Goal: Task Accomplishment & Management: Use online tool/utility

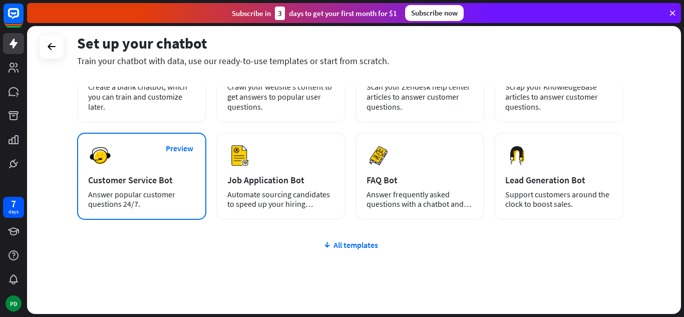
scroll to position [50, 0]
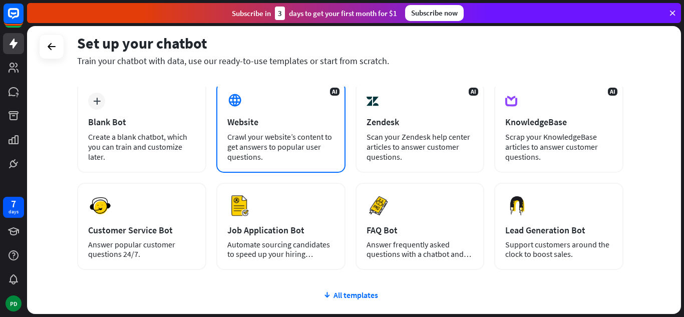
click at [275, 151] on div "Crawl your website’s content to get answers to popular user questions." at bounding box center [280, 147] width 107 height 30
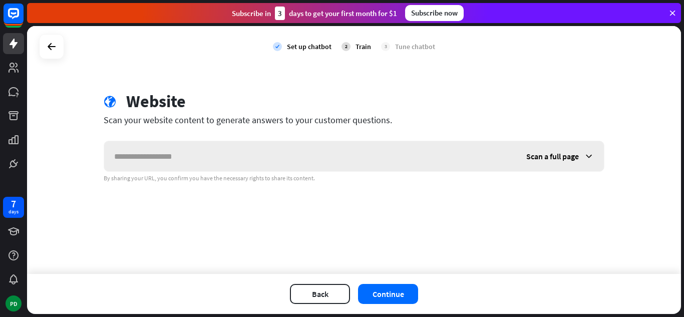
click at [260, 153] on input "text" at bounding box center [310, 156] width 412 height 30
type input "**********"
click at [579, 158] on div "Scan a full page" at bounding box center [560, 156] width 88 height 30
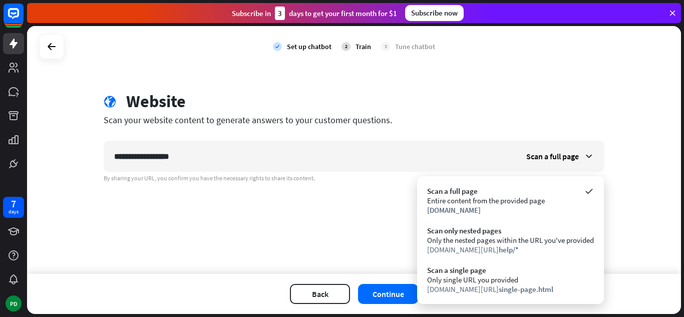
click at [306, 238] on div "**********" at bounding box center [354, 150] width 654 height 248
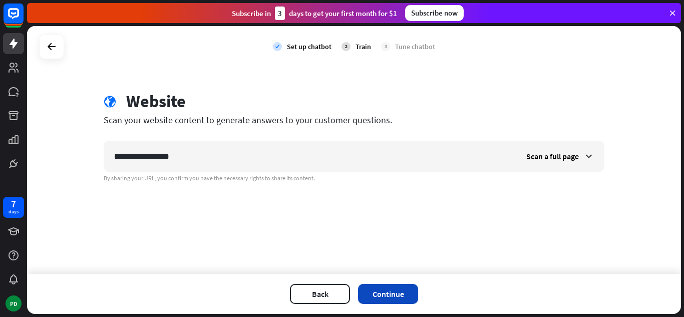
click at [391, 294] on button "Continue" at bounding box center [388, 294] width 60 height 20
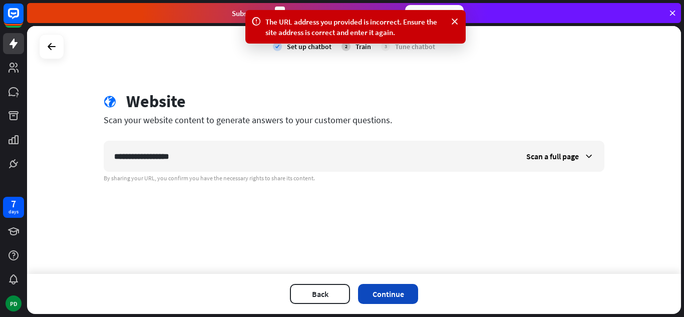
click at [396, 293] on button "Continue" at bounding box center [388, 294] width 60 height 20
click at [573, 147] on div "Scan a full page" at bounding box center [560, 156] width 88 height 30
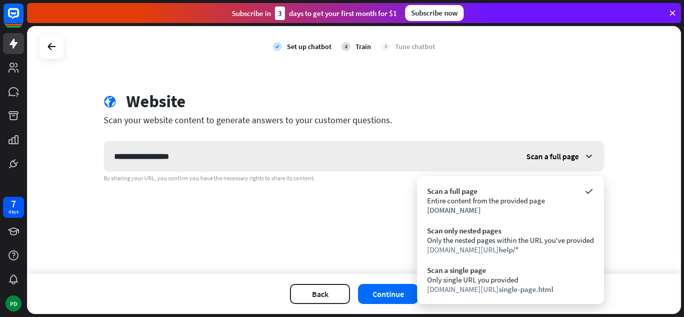
click at [547, 152] on span "Scan a full page" at bounding box center [552, 156] width 53 height 10
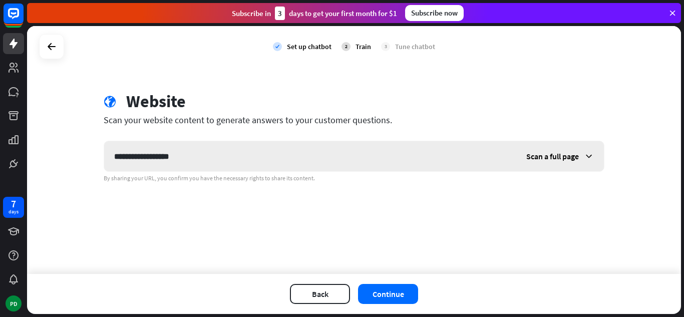
click at [552, 159] on span "Scan a full page" at bounding box center [552, 156] width 53 height 10
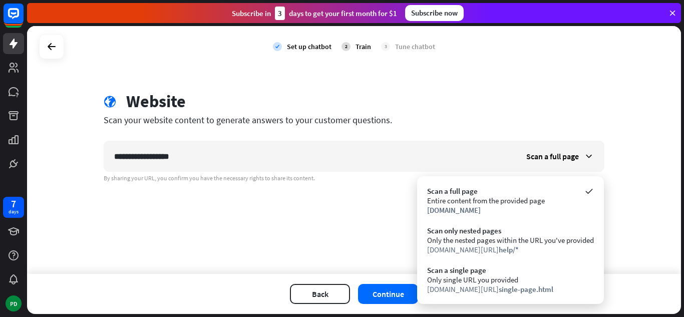
click at [671, 237] on div "**********" at bounding box center [354, 150] width 654 height 248
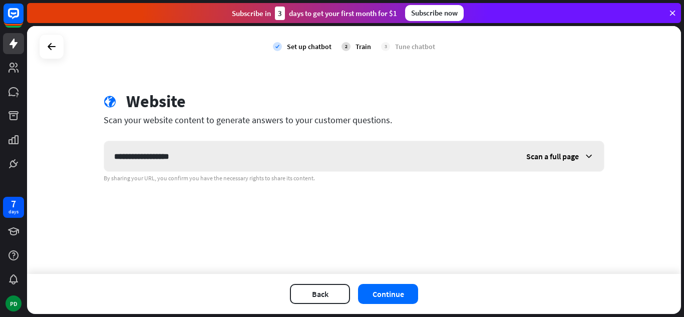
click at [573, 158] on span "Scan a full page" at bounding box center [552, 156] width 53 height 10
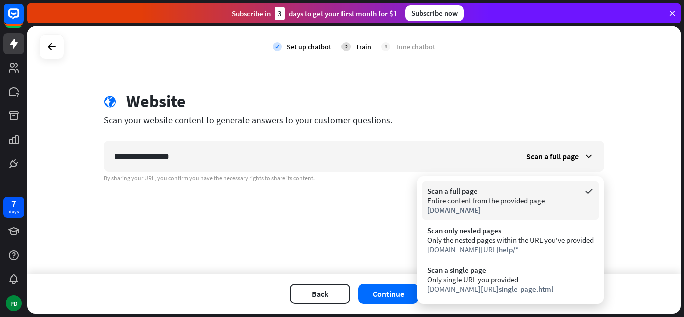
click at [545, 213] on div "[DOMAIN_NAME]" at bounding box center [510, 210] width 167 height 10
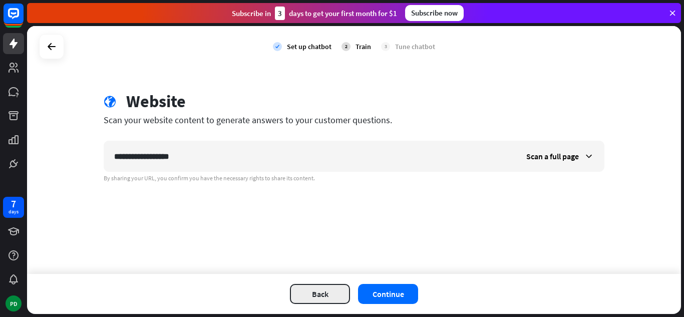
click at [335, 290] on button "Back" at bounding box center [320, 294] width 60 height 20
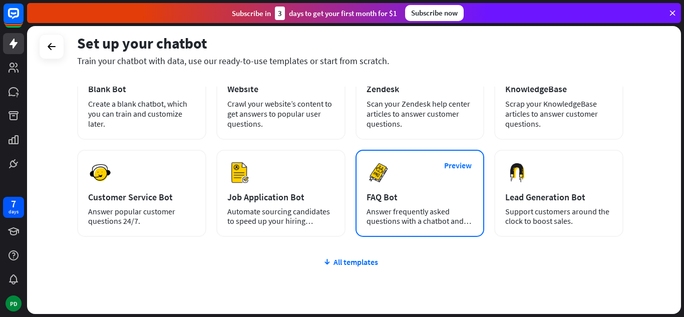
scroll to position [126, 0]
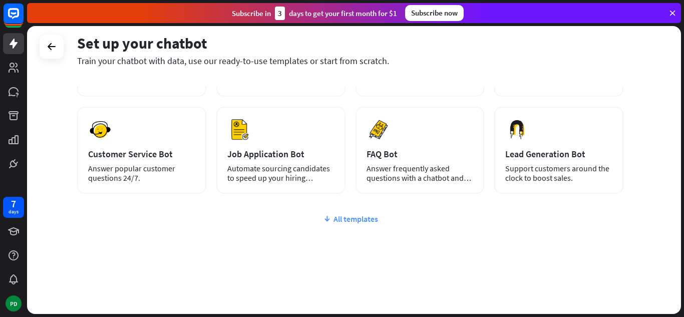
click at [365, 218] on div "All templates" at bounding box center [350, 219] width 546 height 10
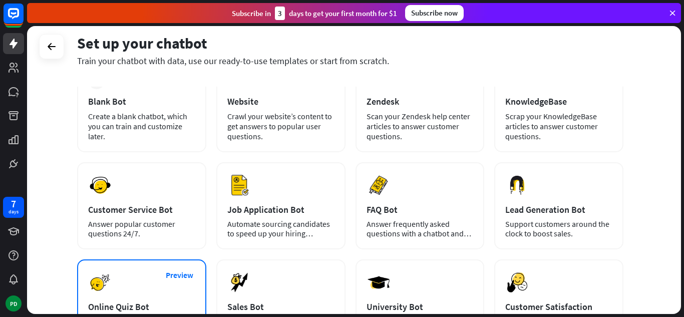
scroll to position [70, 0]
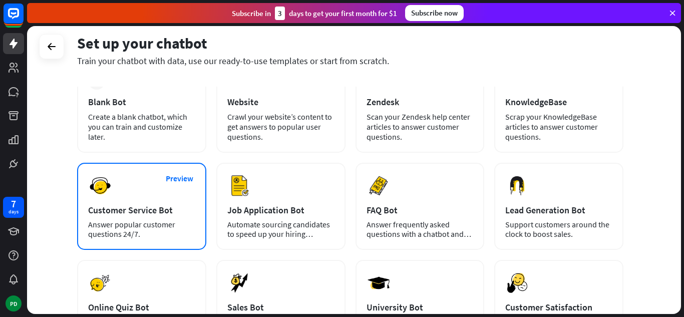
click at [122, 182] on div "Preview Customer Service Bot Answer popular customer questions 24/7." at bounding box center [141, 206] width 129 height 87
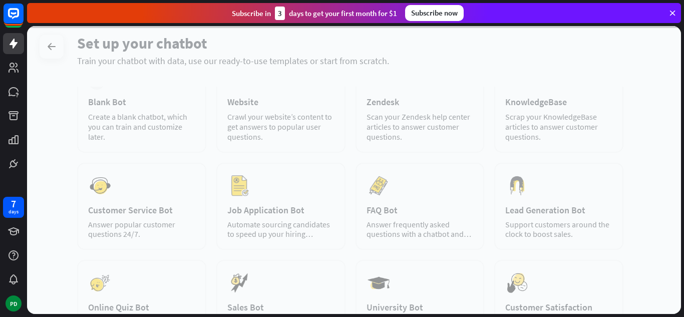
click at [122, 182] on div at bounding box center [354, 170] width 654 height 288
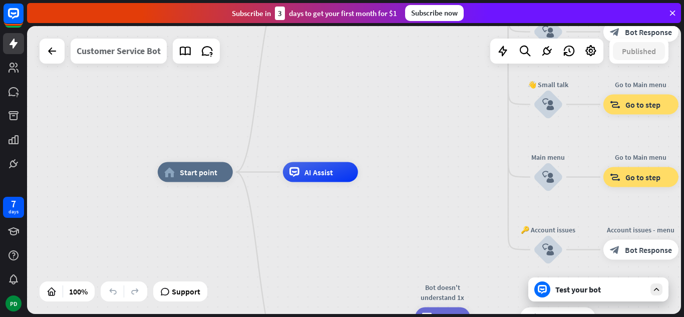
click at [115, 56] on div "Customer Service Bot" at bounding box center [119, 51] width 84 height 25
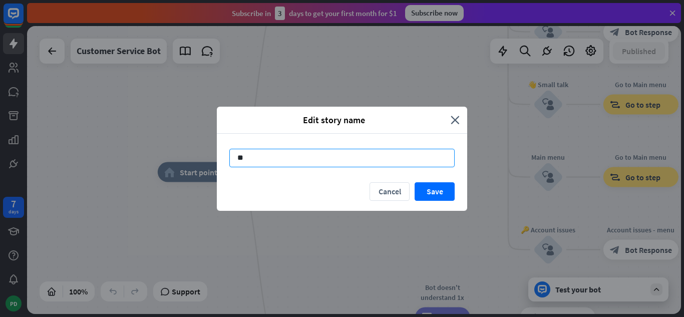
type input "*"
type input "**********"
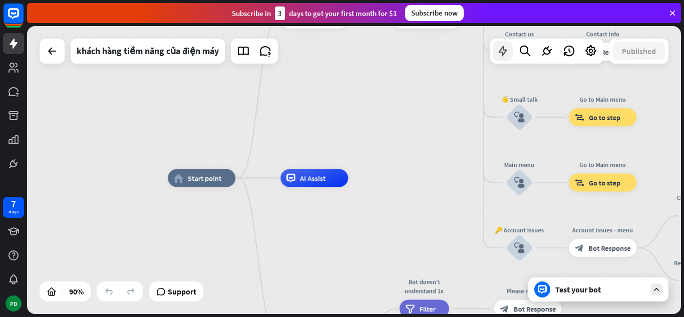
click at [496, 57] on icon at bounding box center [502, 51] width 13 height 13
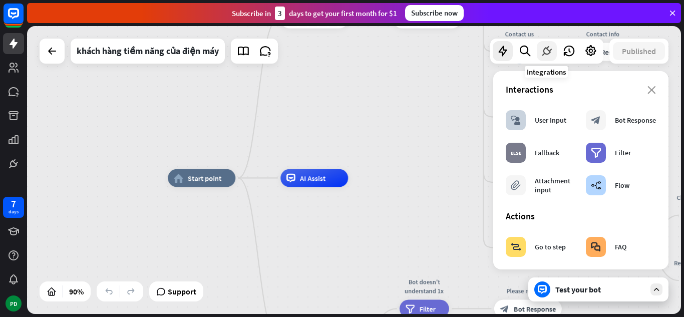
click at [539, 44] on div at bounding box center [547, 51] width 20 height 20
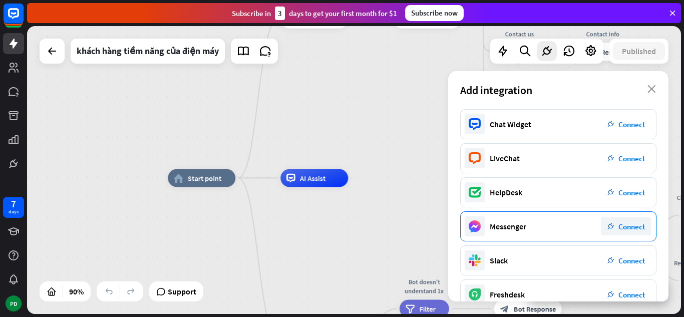
click at [561, 222] on div "Messenger plug_integration Connect" at bounding box center [558, 226] width 196 height 30
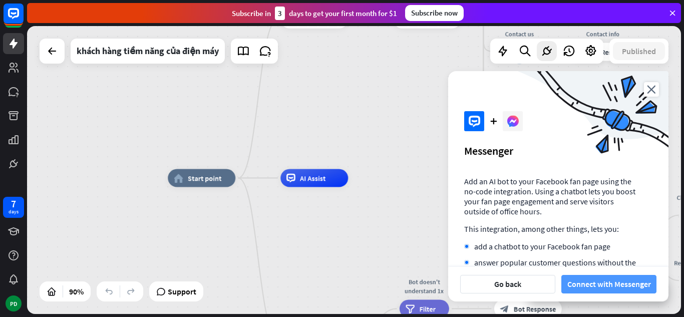
click at [607, 285] on button "Connect with Messenger" at bounding box center [608, 284] width 95 height 19
click at [604, 281] on button "Connect with Messenger" at bounding box center [608, 284] width 95 height 19
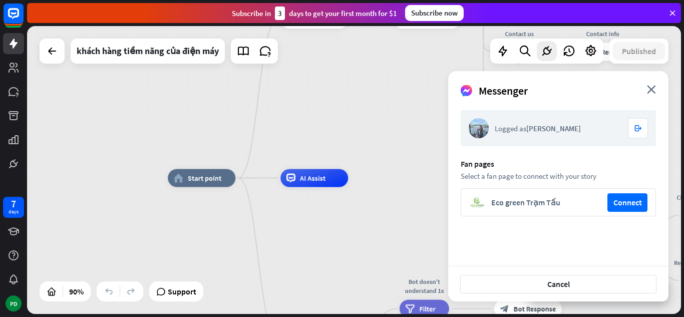
click at [536, 206] on div "Eco green Trạm Tấu" at bounding box center [546, 202] width 110 height 10
drag, startPoint x: 464, startPoint y: 208, endPoint x: 478, endPoint y: 222, distance: 20.2
click at [463, 208] on div "Eco green Trạm Tấu Connect" at bounding box center [558, 202] width 195 height 28
click at [495, 194] on div "Eco green Trạm Tấu Connect" at bounding box center [558, 202] width 195 height 28
click at [503, 281] on button "Cancel" at bounding box center [558, 284] width 196 height 19
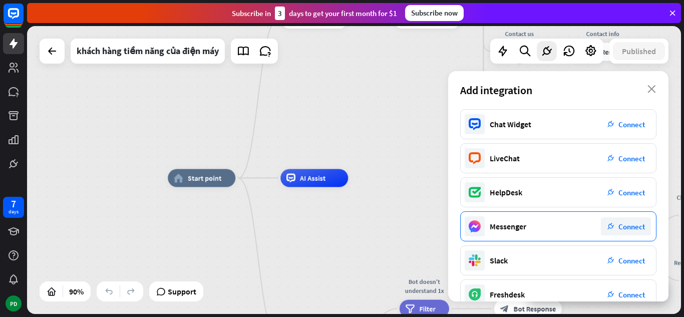
click at [502, 234] on div "Messenger plug_integration Connect" at bounding box center [558, 226] width 196 height 30
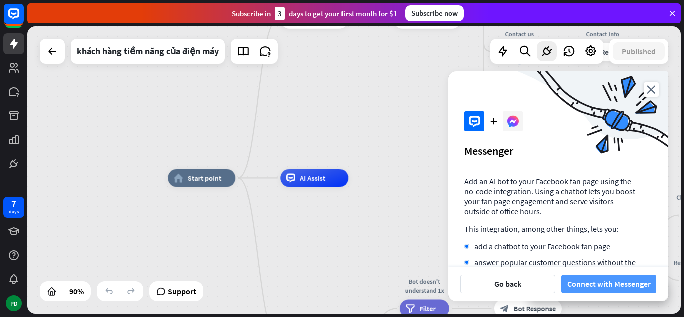
click at [578, 278] on button "Connect with Messenger" at bounding box center [608, 284] width 95 height 19
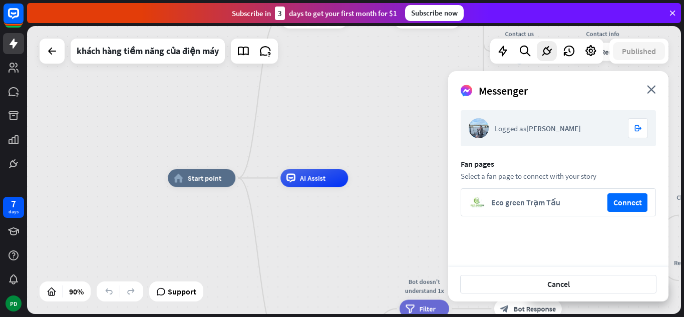
click at [358, 127] on div "home_2 Start point Welcome message block_bot_response Bot Response 🔙 Main menu …" at bounding box center [354, 170] width 654 height 288
click at [653, 90] on icon "close" at bounding box center [651, 89] width 9 height 9
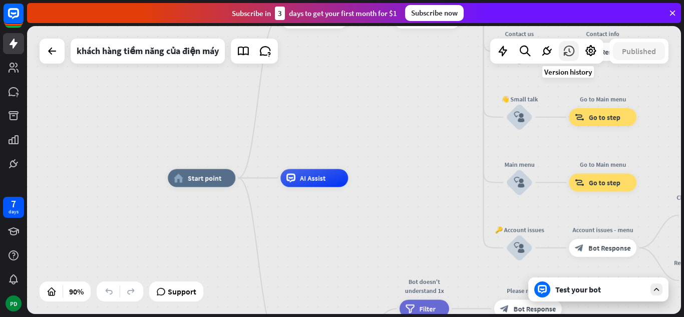
click at [569, 51] on icon at bounding box center [568, 51] width 13 height 13
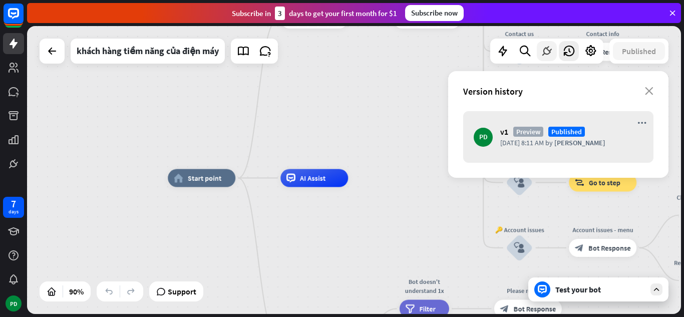
click at [542, 52] on icon at bounding box center [546, 51] width 13 height 13
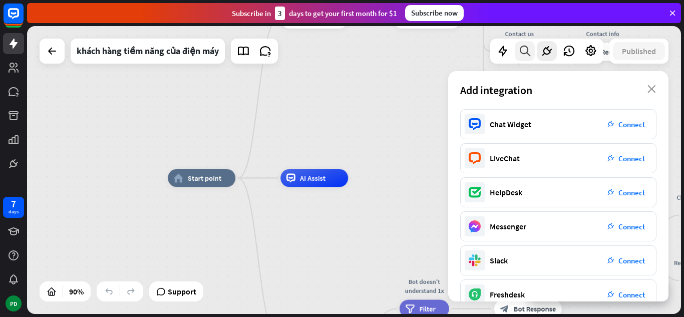
click at [527, 52] on icon at bounding box center [525, 51] width 14 height 13
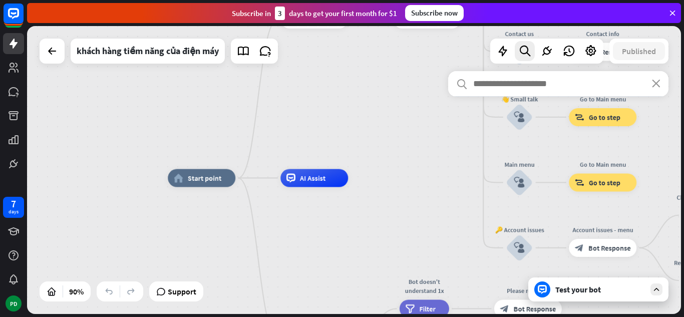
click at [572, 85] on input "text" at bounding box center [558, 83] width 220 height 25
click at [508, 49] on icon at bounding box center [502, 51] width 13 height 13
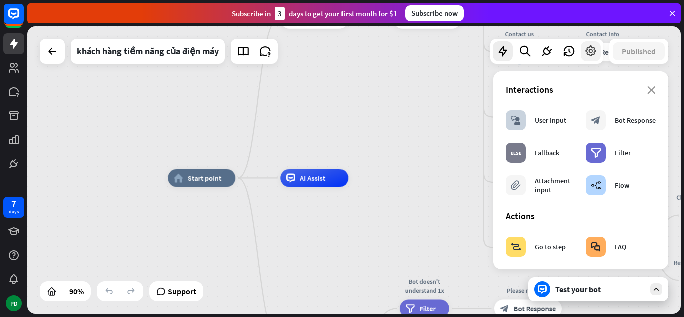
click at [593, 53] on icon at bounding box center [590, 51] width 13 height 13
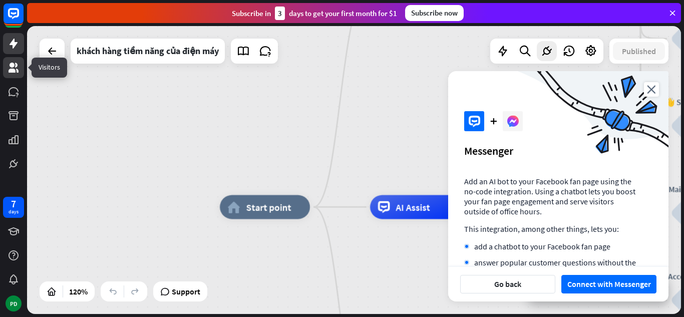
click at [17, 63] on icon at bounding box center [14, 68] width 12 height 12
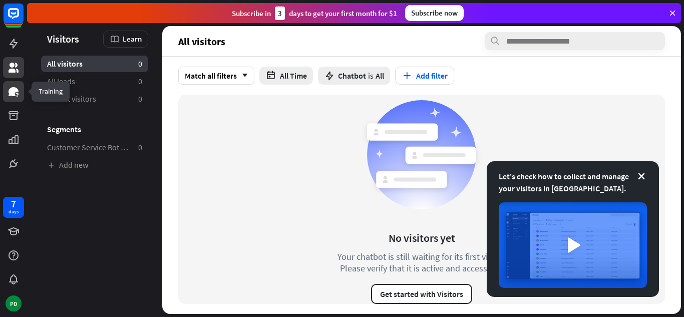
click at [17, 92] on icon at bounding box center [14, 91] width 10 height 9
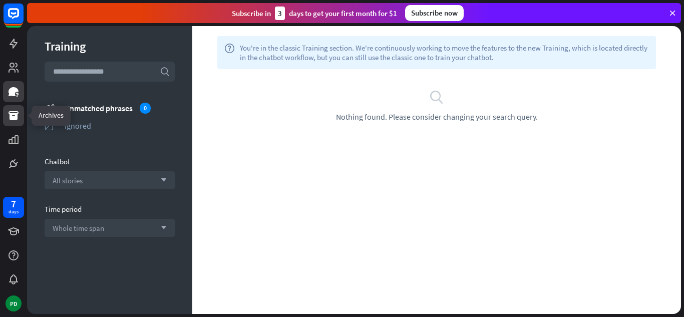
click at [17, 116] on icon at bounding box center [14, 115] width 10 height 9
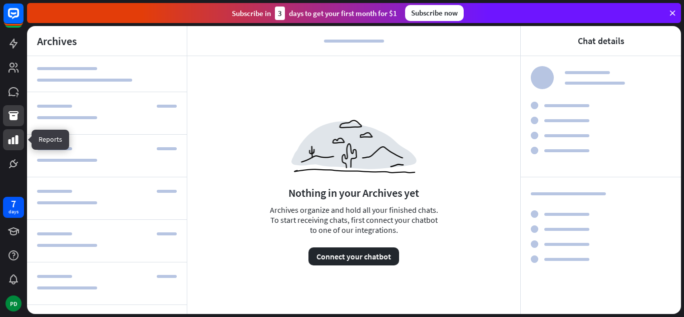
drag, startPoint x: 9, startPoint y: 145, endPoint x: 17, endPoint y: 145, distance: 8.0
click at [10, 145] on icon at bounding box center [14, 140] width 12 height 12
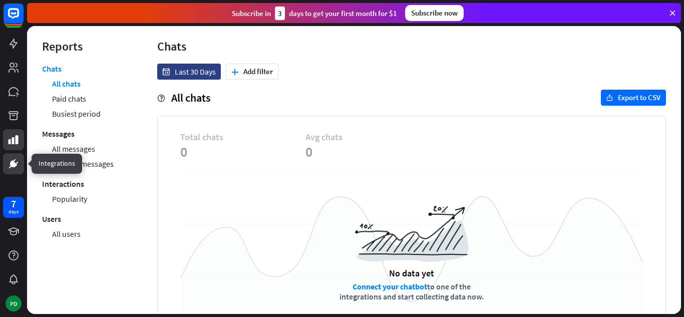
click at [11, 166] on icon at bounding box center [10, 167] width 3 height 3
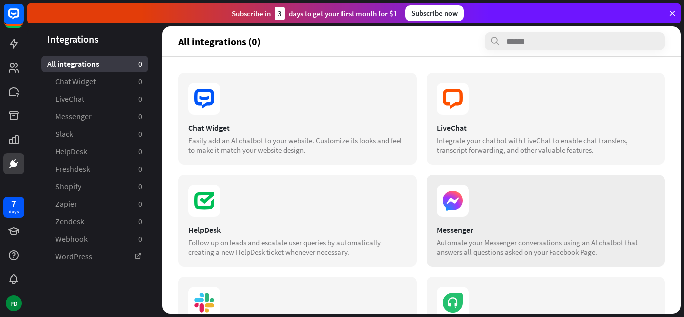
click at [453, 199] on icon at bounding box center [453, 200] width 12 height 7
